Goal: Transaction & Acquisition: Purchase product/service

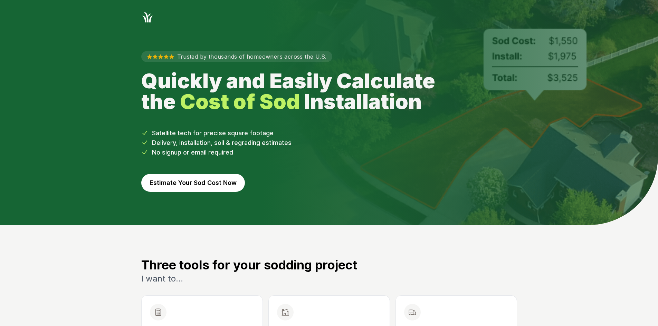
click at [224, 181] on button "Estimate Your Sod Cost Now" at bounding box center [193, 183] width 104 height 18
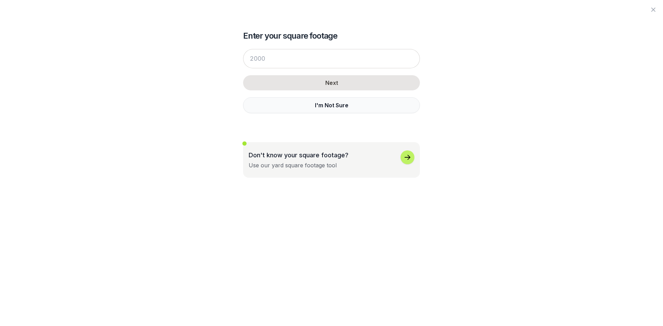
click at [265, 110] on button "I'm Not Sure" at bounding box center [331, 105] width 177 height 16
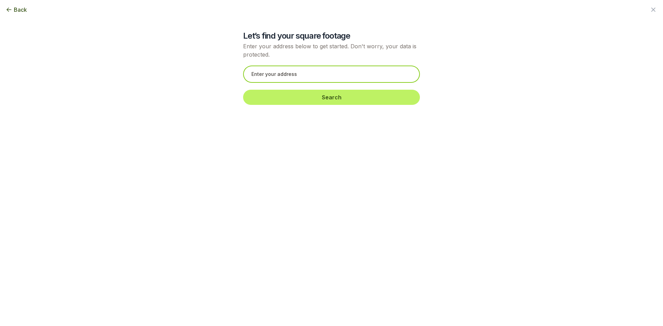
click at [252, 76] on input "text" at bounding box center [331, 74] width 177 height 17
paste input "[STREET_ADDRESS][PERSON_NAME]"
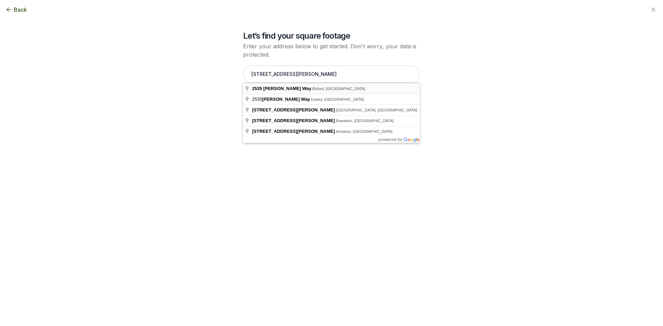
type input "[STREET_ADDRESS][PERSON_NAME]"
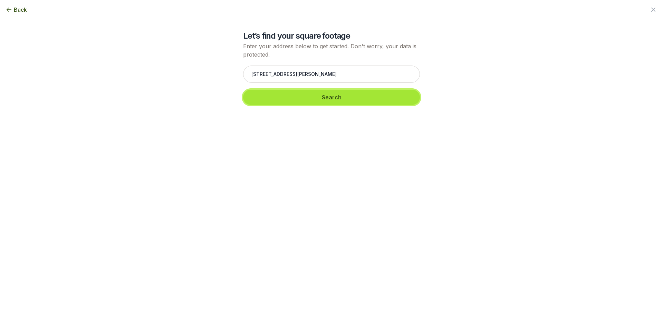
click at [273, 101] on button "Search" at bounding box center [331, 97] width 177 height 15
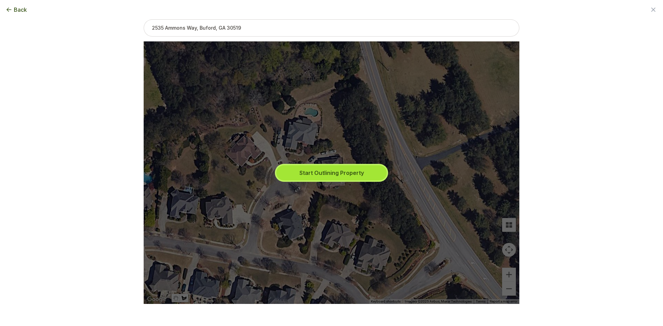
click at [306, 170] on button "Start Outlining Property" at bounding box center [331, 172] width 111 height 15
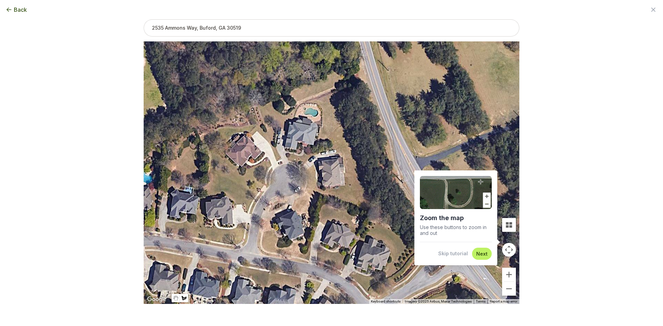
click at [452, 255] on button "Skip tutorial" at bounding box center [453, 253] width 30 height 7
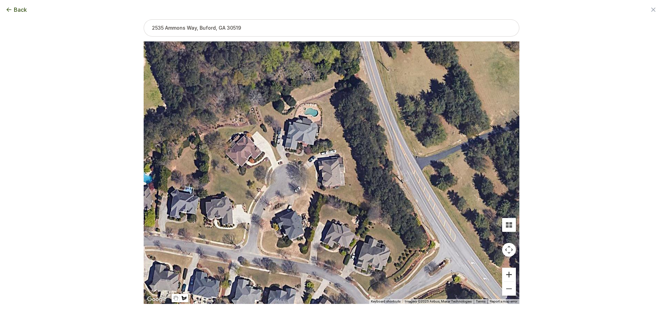
click at [513, 274] on button "Zoom in" at bounding box center [509, 275] width 14 height 14
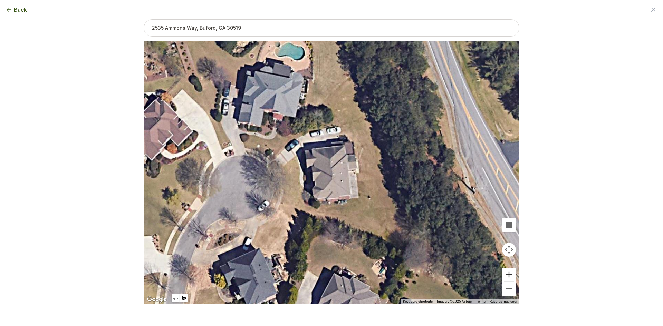
click at [513, 274] on button "Zoom in" at bounding box center [509, 275] width 14 height 14
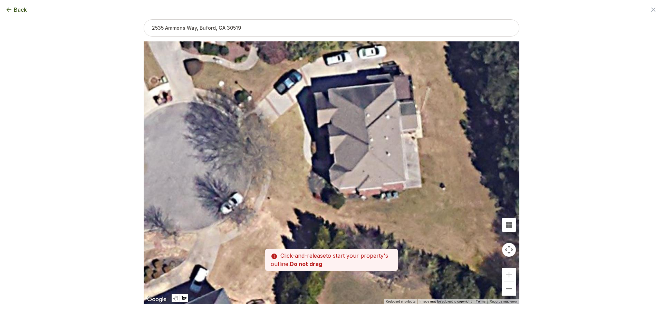
drag, startPoint x: 354, startPoint y: 241, endPoint x: 386, endPoint y: 212, distance: 42.5
click at [386, 212] on div at bounding box center [332, 173] width 376 height 263
click at [297, 102] on div at bounding box center [332, 173] width 376 height 263
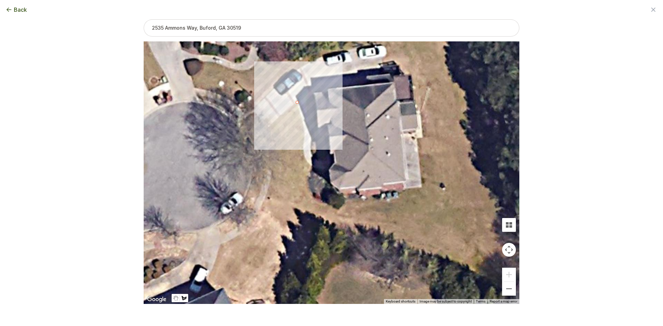
click at [261, 134] on div at bounding box center [332, 173] width 376 height 263
click at [267, 143] on div at bounding box center [332, 173] width 376 height 263
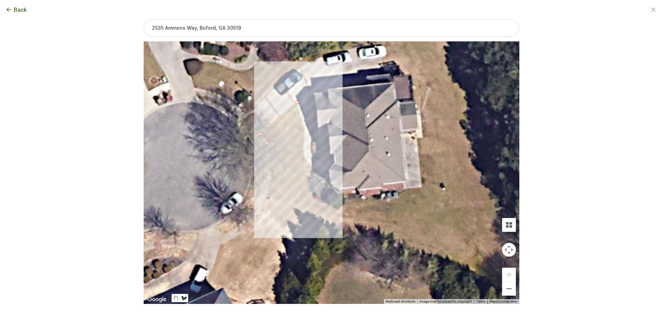
click at [272, 157] on div at bounding box center [332, 173] width 376 height 263
click at [271, 177] on div at bounding box center [332, 173] width 376 height 263
click at [264, 198] on div at bounding box center [332, 173] width 376 height 263
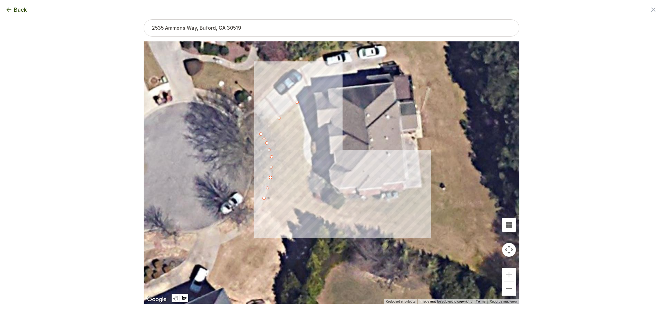
click at [347, 218] on div at bounding box center [332, 173] width 376 height 263
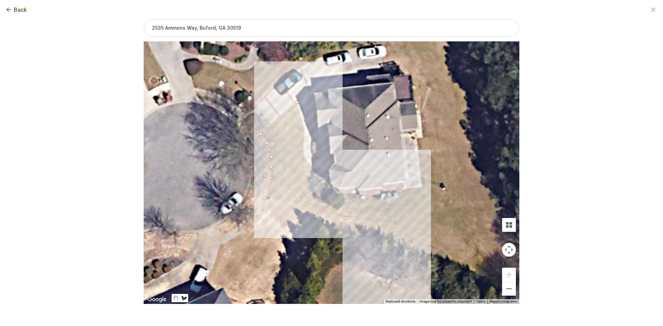
click at [421, 254] on div at bounding box center [332, 173] width 376 height 263
click at [422, 189] on div at bounding box center [332, 173] width 376 height 263
click at [401, 193] on div at bounding box center [332, 173] width 376 height 263
click at [397, 199] on div at bounding box center [332, 173] width 376 height 263
click at [348, 201] on div at bounding box center [332, 173] width 376 height 263
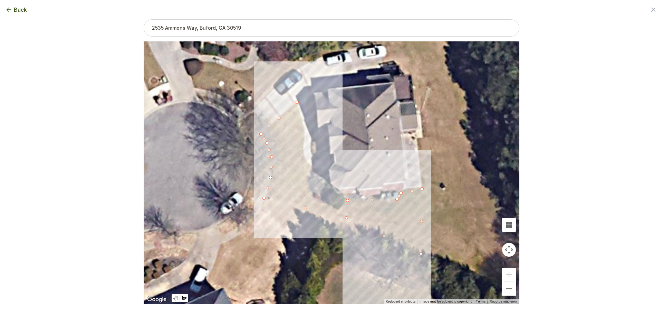
click at [342, 207] on div at bounding box center [332, 173] width 376 height 263
click at [337, 210] on div at bounding box center [332, 173] width 376 height 263
click at [321, 201] on div at bounding box center [332, 173] width 376 height 263
click at [310, 189] on div at bounding box center [332, 173] width 376 height 263
click at [308, 177] on div at bounding box center [332, 173] width 376 height 263
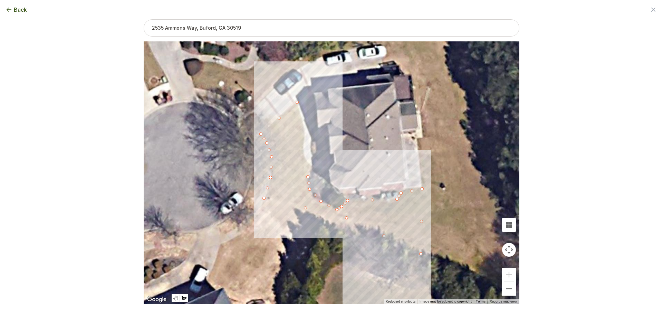
click at [312, 167] on div at bounding box center [332, 173] width 376 height 263
click at [306, 160] on div at bounding box center [332, 173] width 376 height 263
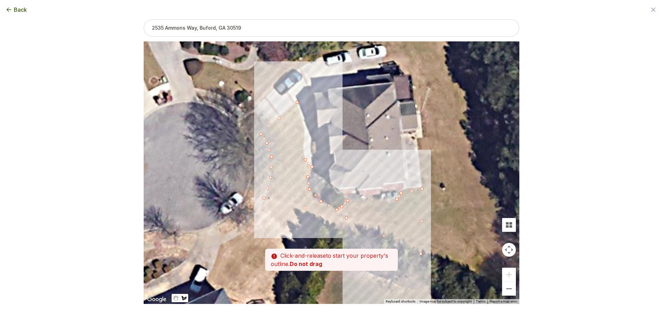
click at [303, 151] on div at bounding box center [332, 173] width 376 height 263
click at [305, 135] on div at bounding box center [332, 173] width 376 height 263
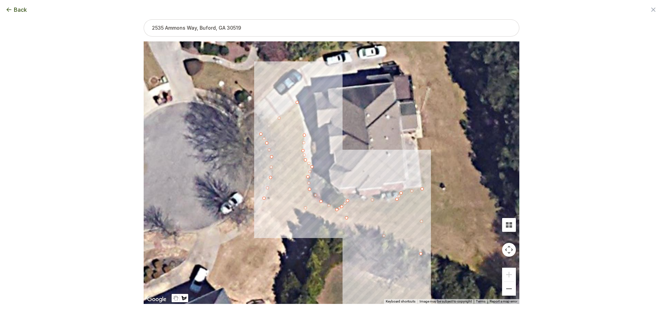
click at [302, 119] on div at bounding box center [332, 173] width 376 height 263
click at [298, 102] on div at bounding box center [332, 173] width 376 height 263
drag, startPoint x: 347, startPoint y: 219, endPoint x: 342, endPoint y: 231, distance: 13.2
drag, startPoint x: 304, startPoint y: 213, endPoint x: 302, endPoint y: 217, distance: 4.2
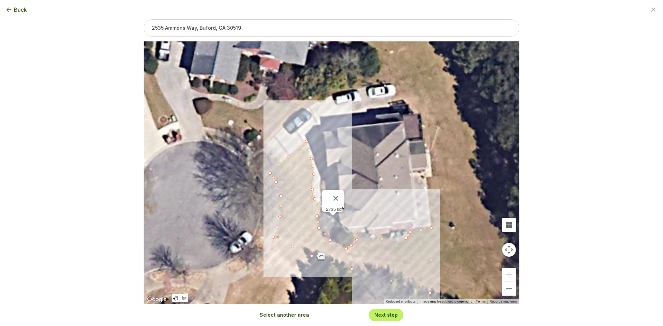
drag, startPoint x: 235, startPoint y: 133, endPoint x: 246, endPoint y: 180, distance: 48.3
click at [247, 180] on div "2735 sqft" at bounding box center [332, 172] width 376 height 263
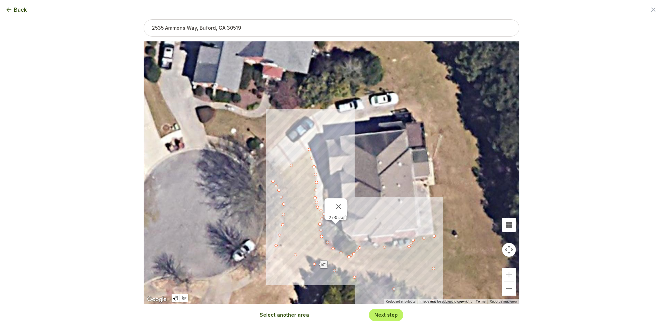
click at [278, 315] on button "Select another area" at bounding box center [284, 315] width 49 height 7
click at [268, 154] on div at bounding box center [332, 173] width 376 height 263
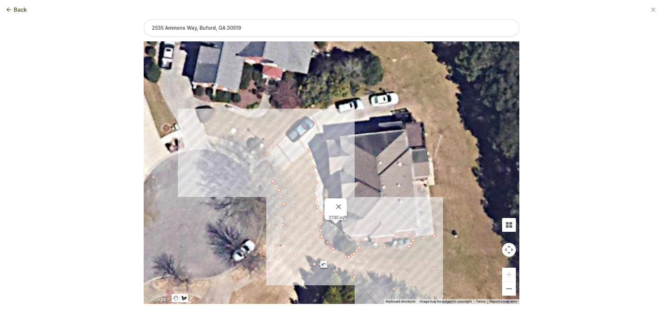
click at [265, 142] on div at bounding box center [332, 173] width 376 height 263
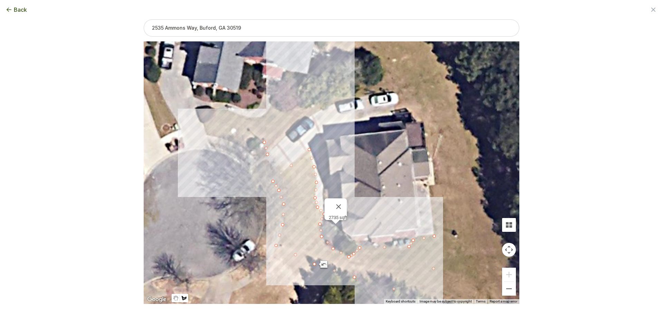
click at [298, 113] on div at bounding box center [332, 173] width 376 height 263
click at [329, 98] on div at bounding box center [332, 173] width 376 height 263
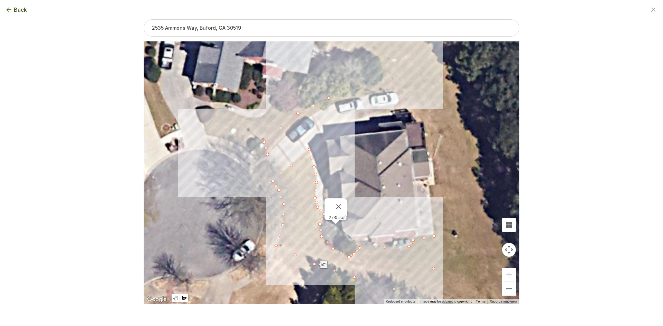
click at [387, 79] on div at bounding box center [332, 173] width 376 height 263
click at [392, 92] on div at bounding box center [332, 173] width 376 height 263
click at [351, 99] on div at bounding box center [332, 173] width 376 height 263
click at [327, 106] on div at bounding box center [332, 173] width 376 height 263
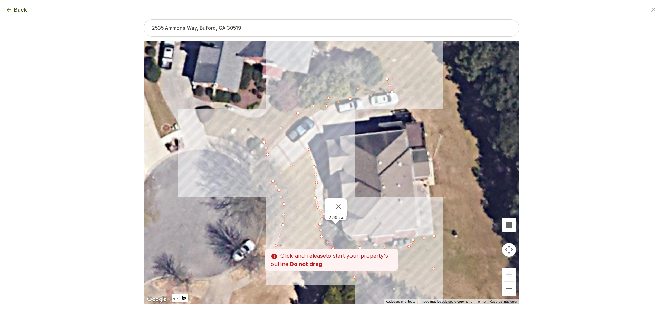
click at [306, 119] on div at bounding box center [332, 173] width 376 height 263
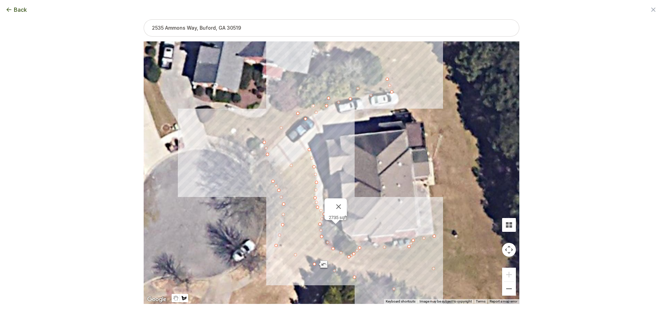
click at [281, 138] on div at bounding box center [332, 173] width 376 height 263
click at [266, 155] on div at bounding box center [332, 173] width 376 height 263
click at [282, 320] on div "Select another area Next step" at bounding box center [331, 315] width 155 height 12
click at [282, 315] on button "Select another area" at bounding box center [284, 315] width 49 height 7
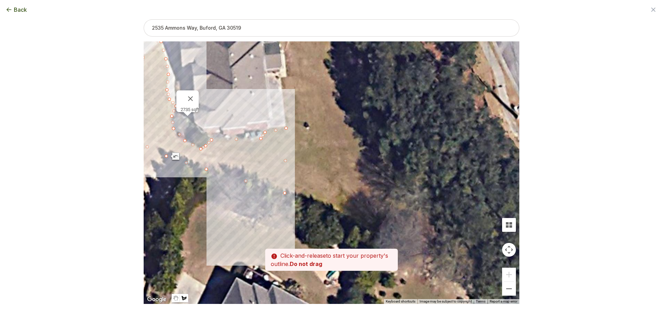
drag, startPoint x: 392, startPoint y: 210, endPoint x: 243, endPoint y: 101, distance: 184.1
click at [243, 101] on div at bounding box center [332, 173] width 376 height 263
click at [287, 194] on div at bounding box center [332, 173] width 376 height 263
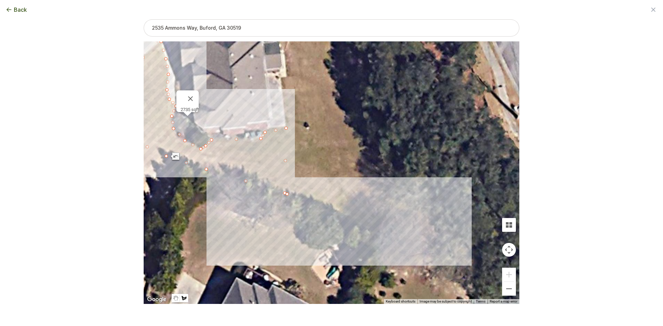
click at [381, 229] on div at bounding box center [332, 173] width 376 height 263
click at [389, 205] on div at bounding box center [332, 173] width 376 height 263
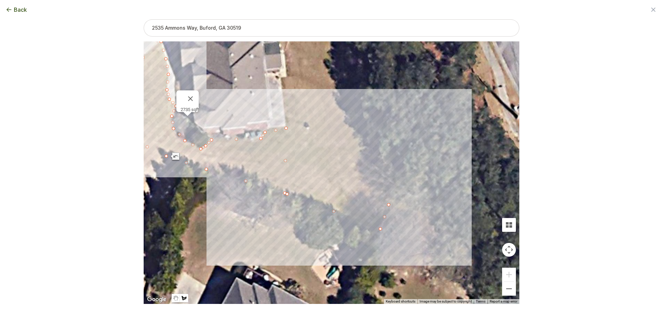
click at [378, 143] on div at bounding box center [332, 173] width 376 height 263
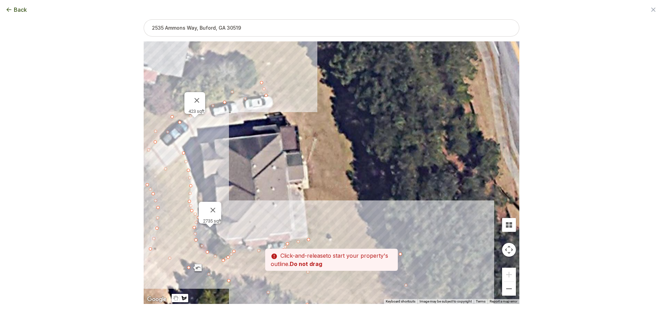
drag, startPoint x: 359, startPoint y: 103, endPoint x: 382, endPoint y: 223, distance: 122.3
click at [382, 223] on div at bounding box center [332, 173] width 376 height 263
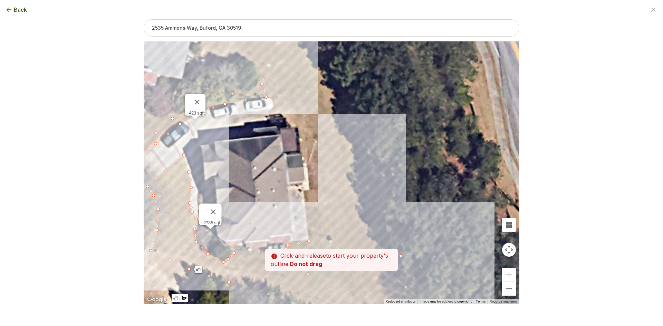
click at [381, 185] on div at bounding box center [332, 173] width 376 height 263
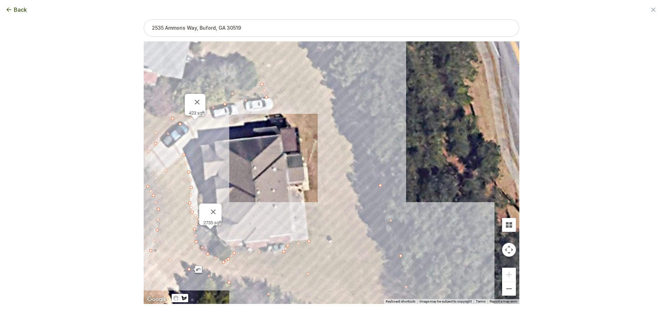
click at [353, 94] on div at bounding box center [332, 173] width 376 height 263
click at [332, 73] on div at bounding box center [332, 173] width 376 height 263
click at [264, 84] on div at bounding box center [332, 173] width 376 height 263
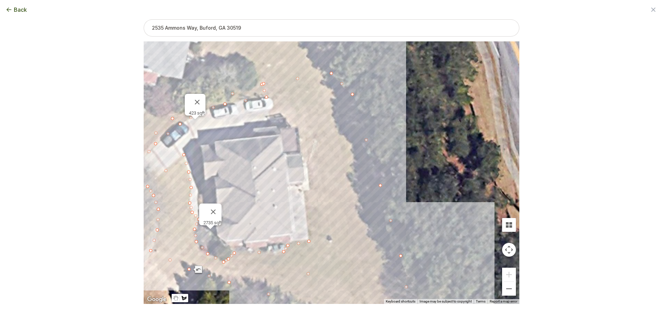
click at [274, 103] on div at bounding box center [332, 173] width 376 height 263
click at [278, 124] on div at bounding box center [332, 173] width 376 height 263
click at [299, 125] on div at bounding box center [332, 173] width 376 height 263
click at [311, 189] on div at bounding box center [332, 173] width 376 height 263
click at [304, 191] on div at bounding box center [332, 173] width 376 height 263
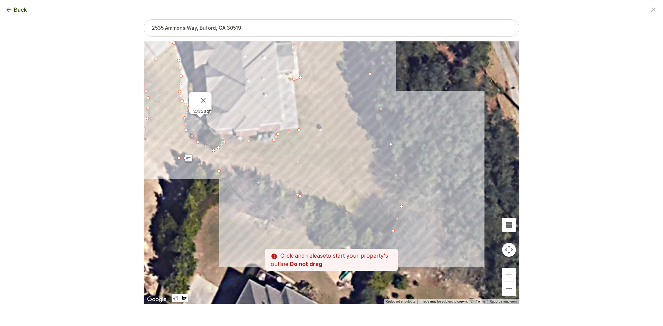
drag, startPoint x: 317, startPoint y: 239, endPoint x: 307, endPoint y: 124, distance: 115.4
click at [307, 124] on div at bounding box center [332, 173] width 376 height 263
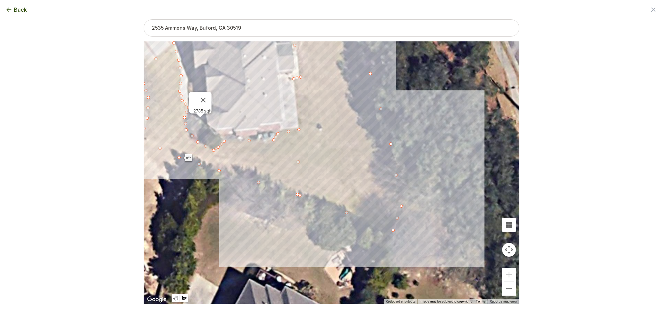
click at [300, 128] on div at bounding box center [332, 173] width 376 height 263
click at [300, 196] on div at bounding box center [332, 173] width 376 height 263
type input "10181"
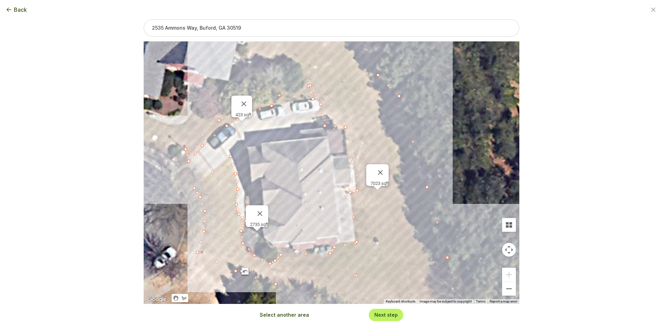
drag, startPoint x: 258, startPoint y: 76, endPoint x: 310, endPoint y: 175, distance: 111.4
click at [316, 179] on div "2735 sqft 423 sqft 7023 sqft" at bounding box center [332, 172] width 376 height 263
